Goal: Transaction & Acquisition: Obtain resource

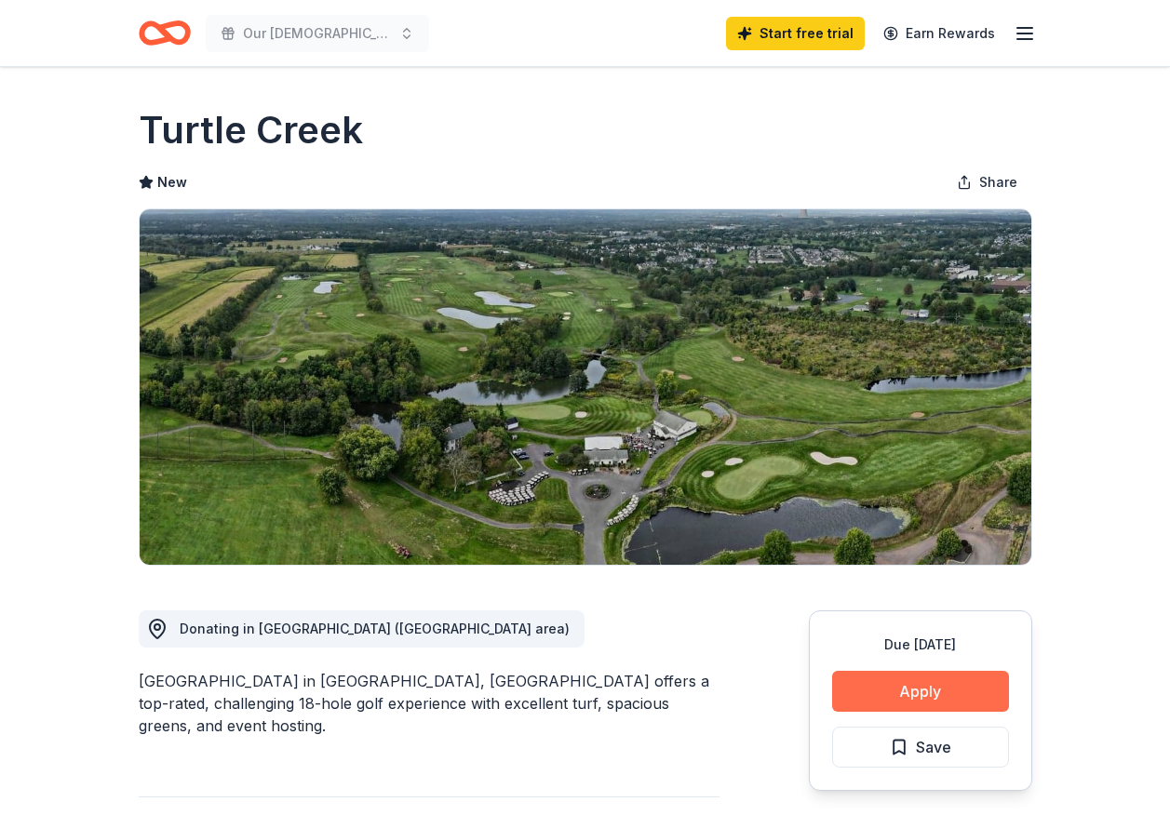
click at [916, 682] on button "Apply" at bounding box center [920, 691] width 177 height 41
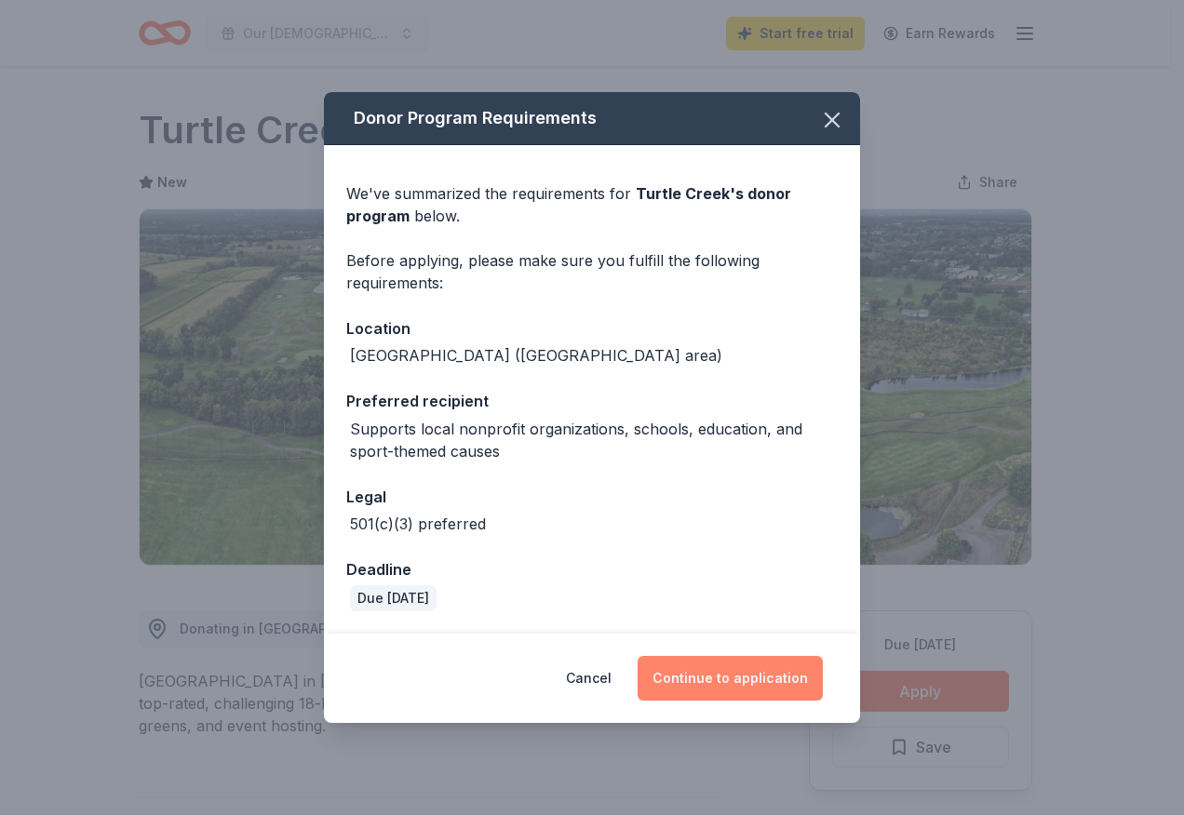
click at [726, 670] on button "Continue to application" at bounding box center [729, 678] width 185 height 45
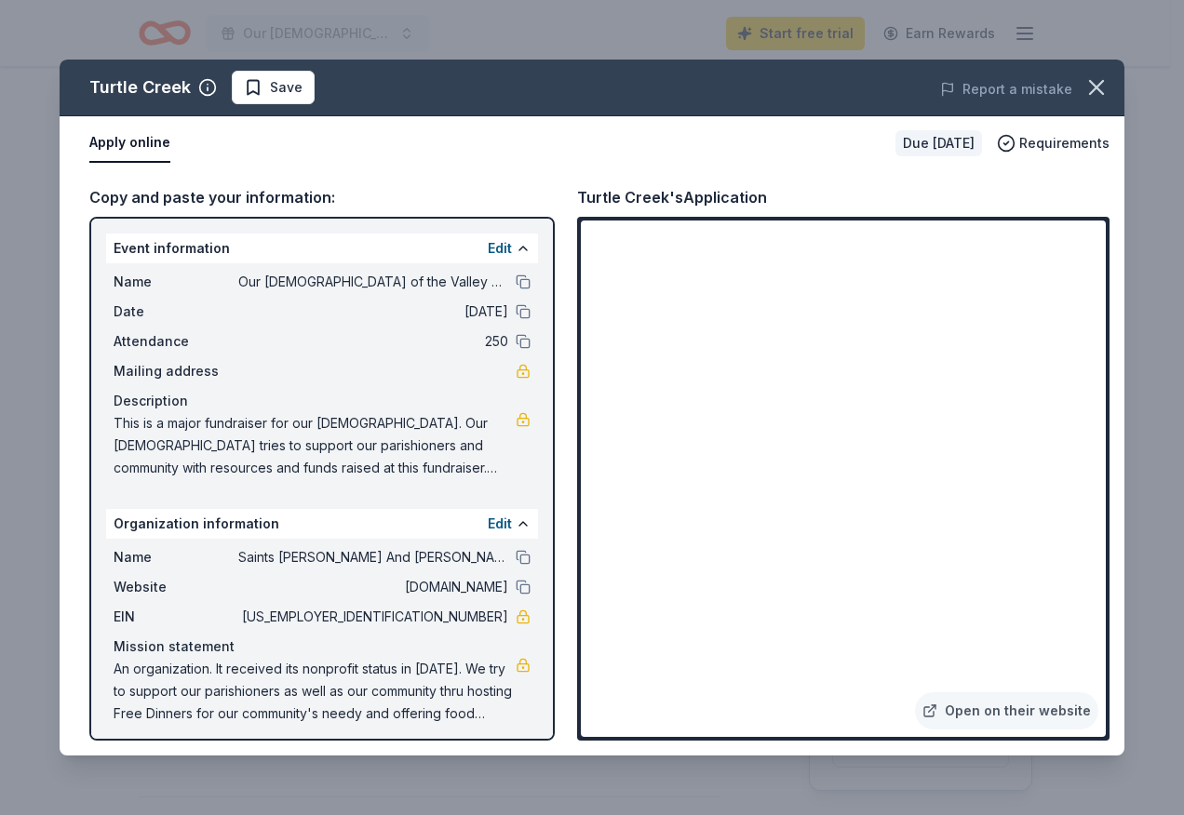
scroll to position [8, 0]
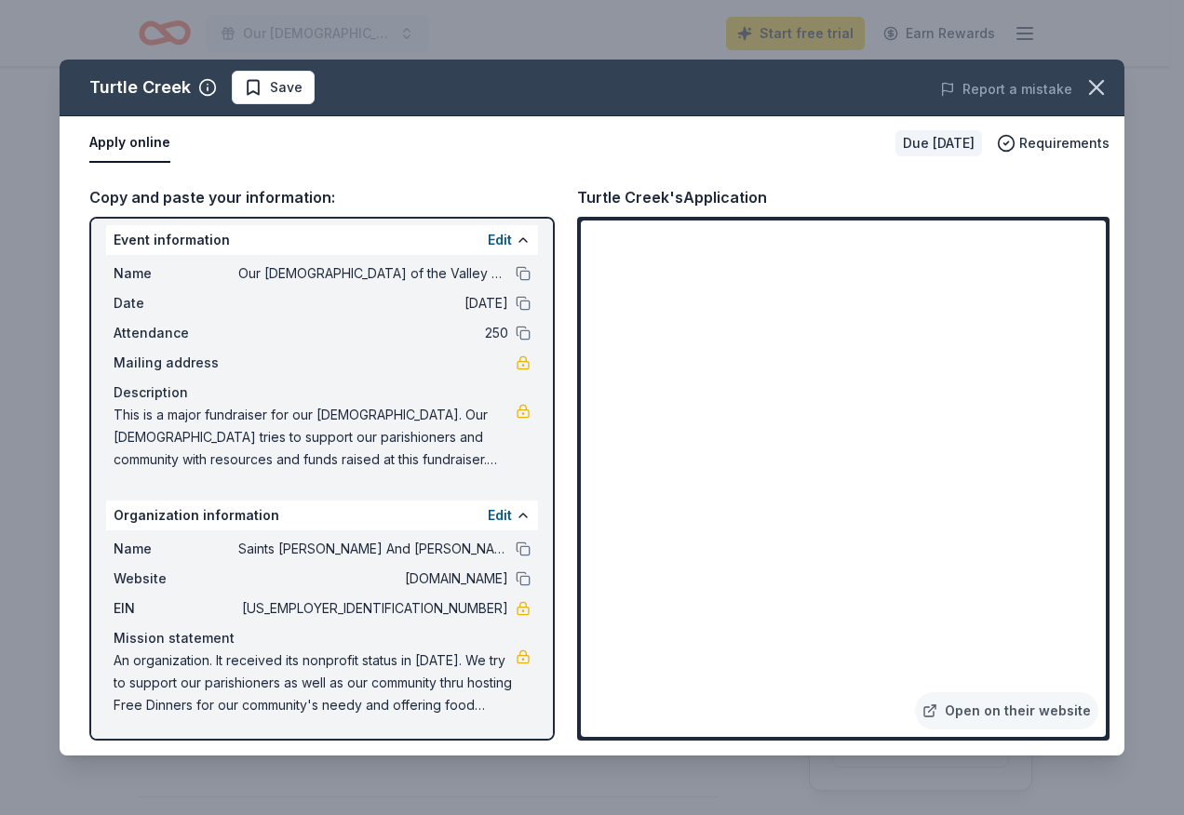
drag, startPoint x: 1109, startPoint y: 385, endPoint x: 1114, endPoint y: 438, distance: 53.2
click at [1114, 438] on div "Copy and paste your information: Event information Edit Name Our [DEMOGRAPHIC_D…" at bounding box center [592, 462] width 1065 height 585
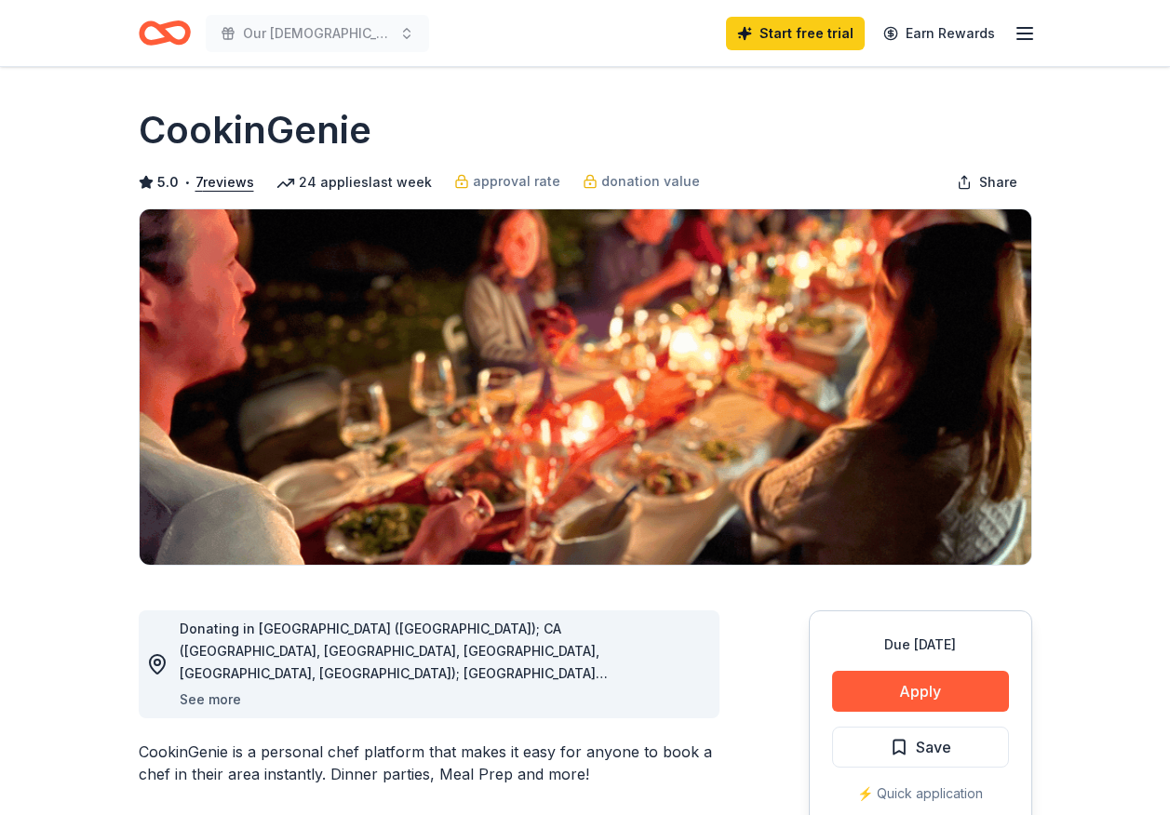
click at [204, 700] on button "See more" at bounding box center [210, 700] width 61 height 22
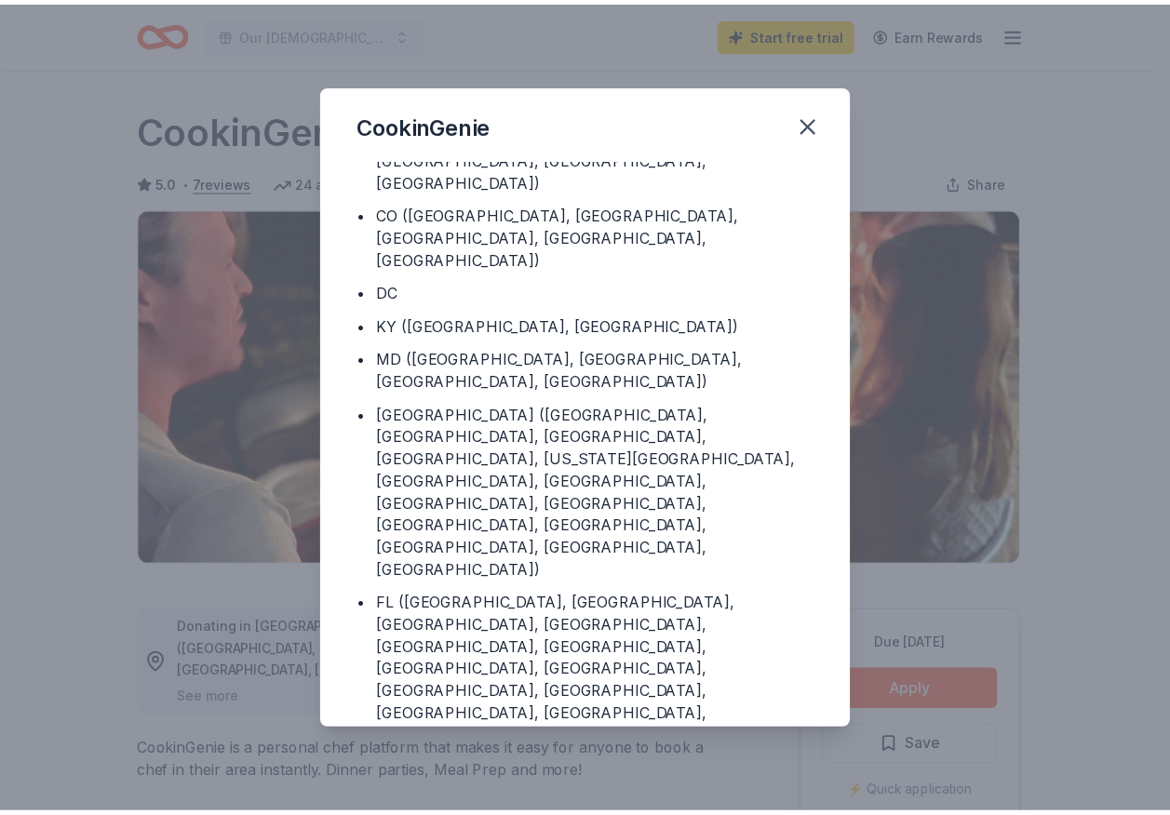
scroll to position [121, 0]
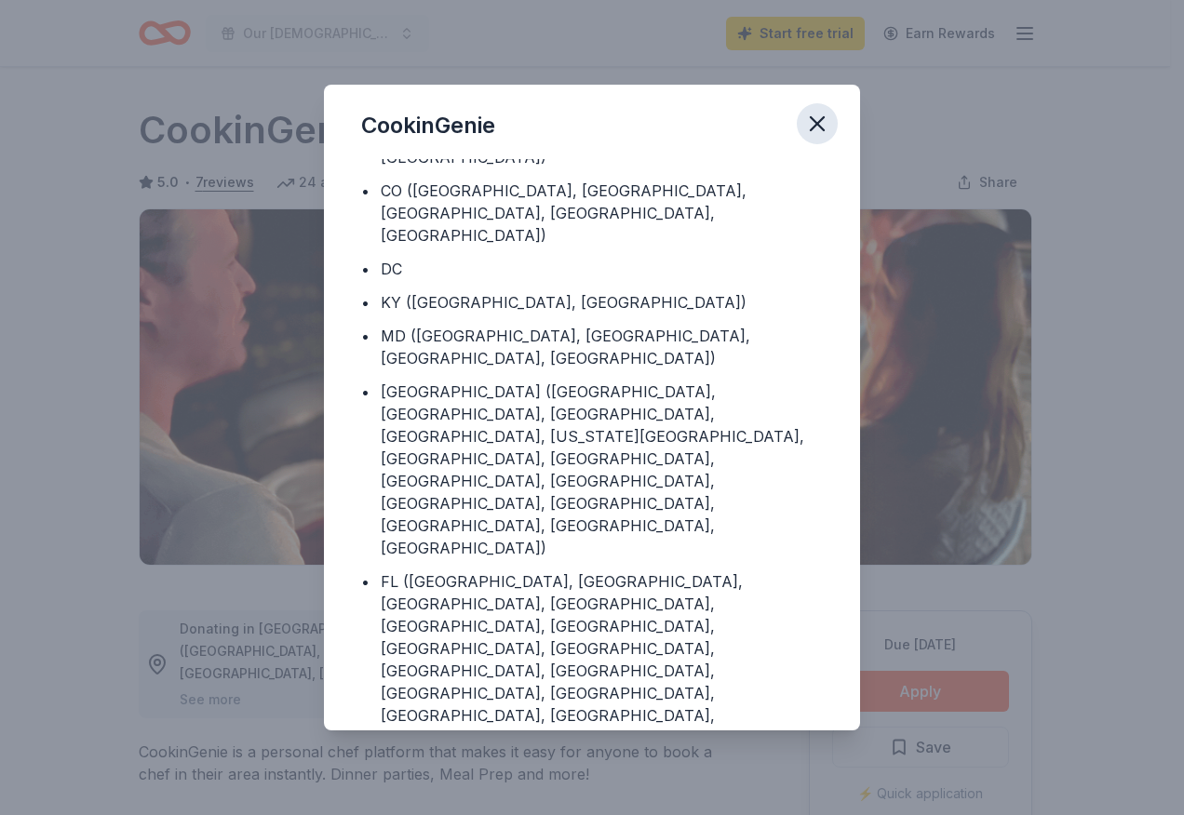
click at [813, 121] on icon "button" at bounding box center [816, 123] width 13 height 13
